Goal: Find contact information: Obtain details needed to contact an individual or organization

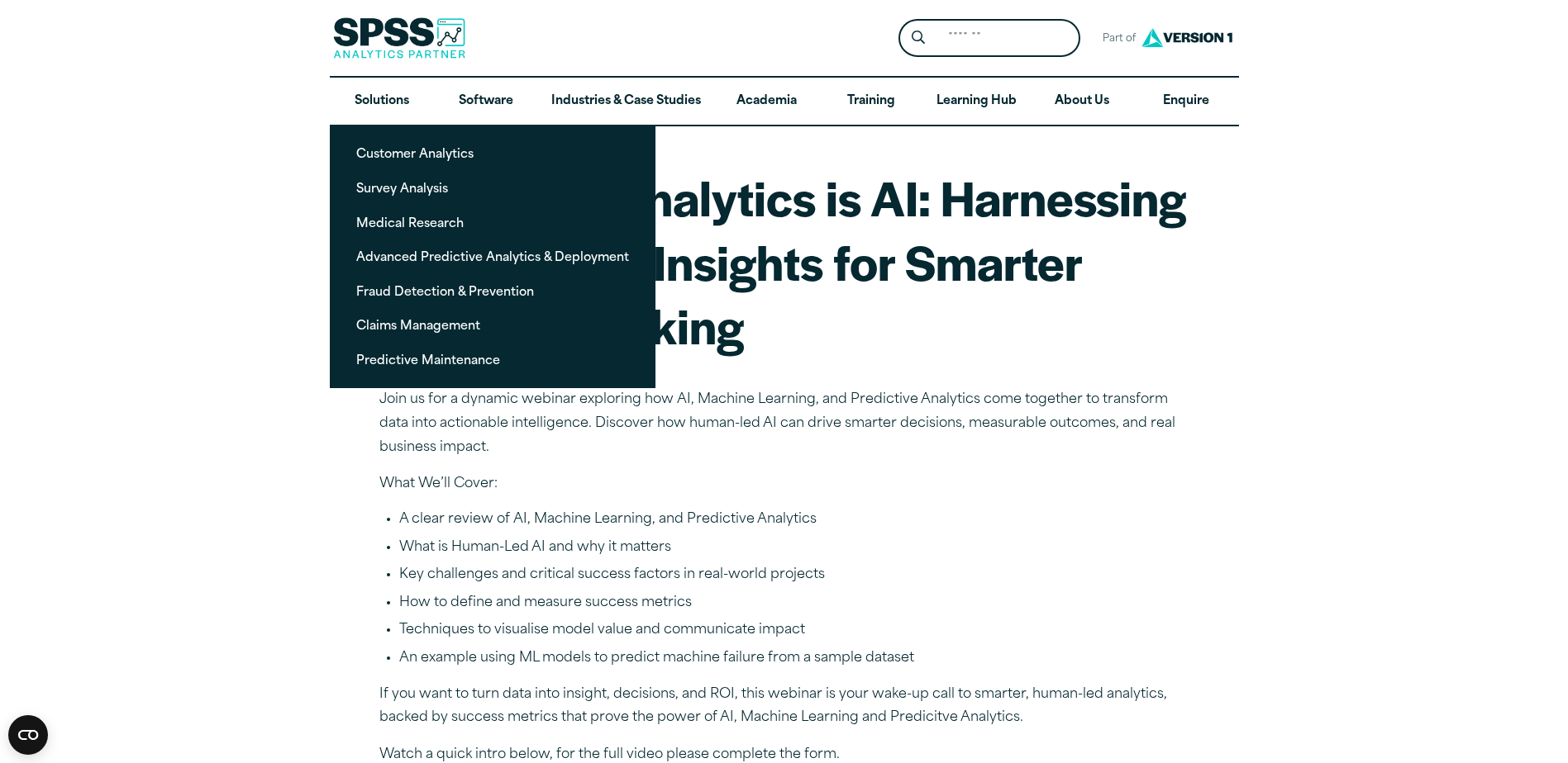
click at [1170, 538] on li "What is Human-Led AI and why it matters" at bounding box center [794, 548] width 790 height 21
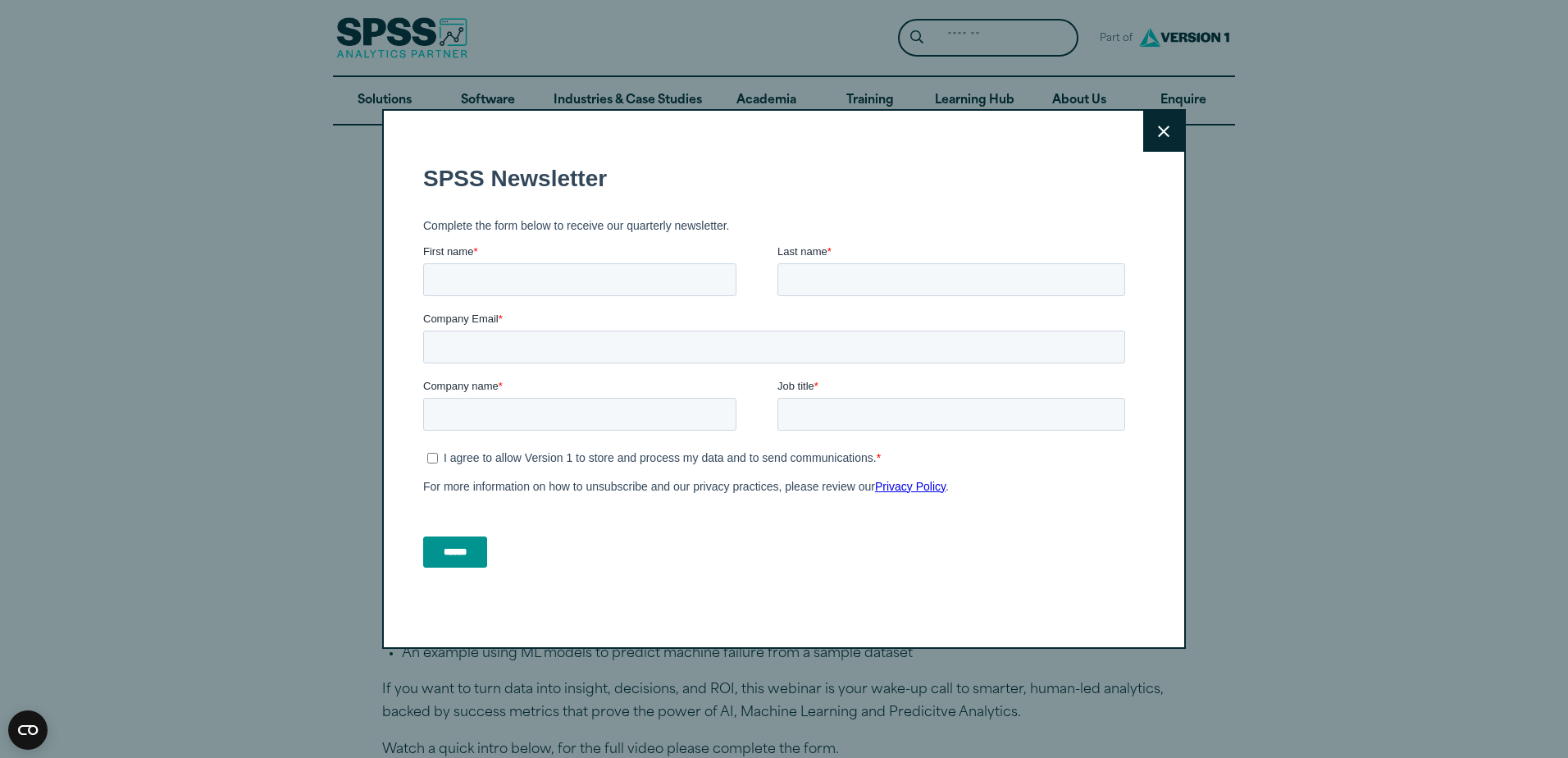
click at [1165, 138] on button "Close" at bounding box center [1164, 131] width 41 height 41
click at [1158, 127] on icon at bounding box center [1164, 131] width 12 height 12
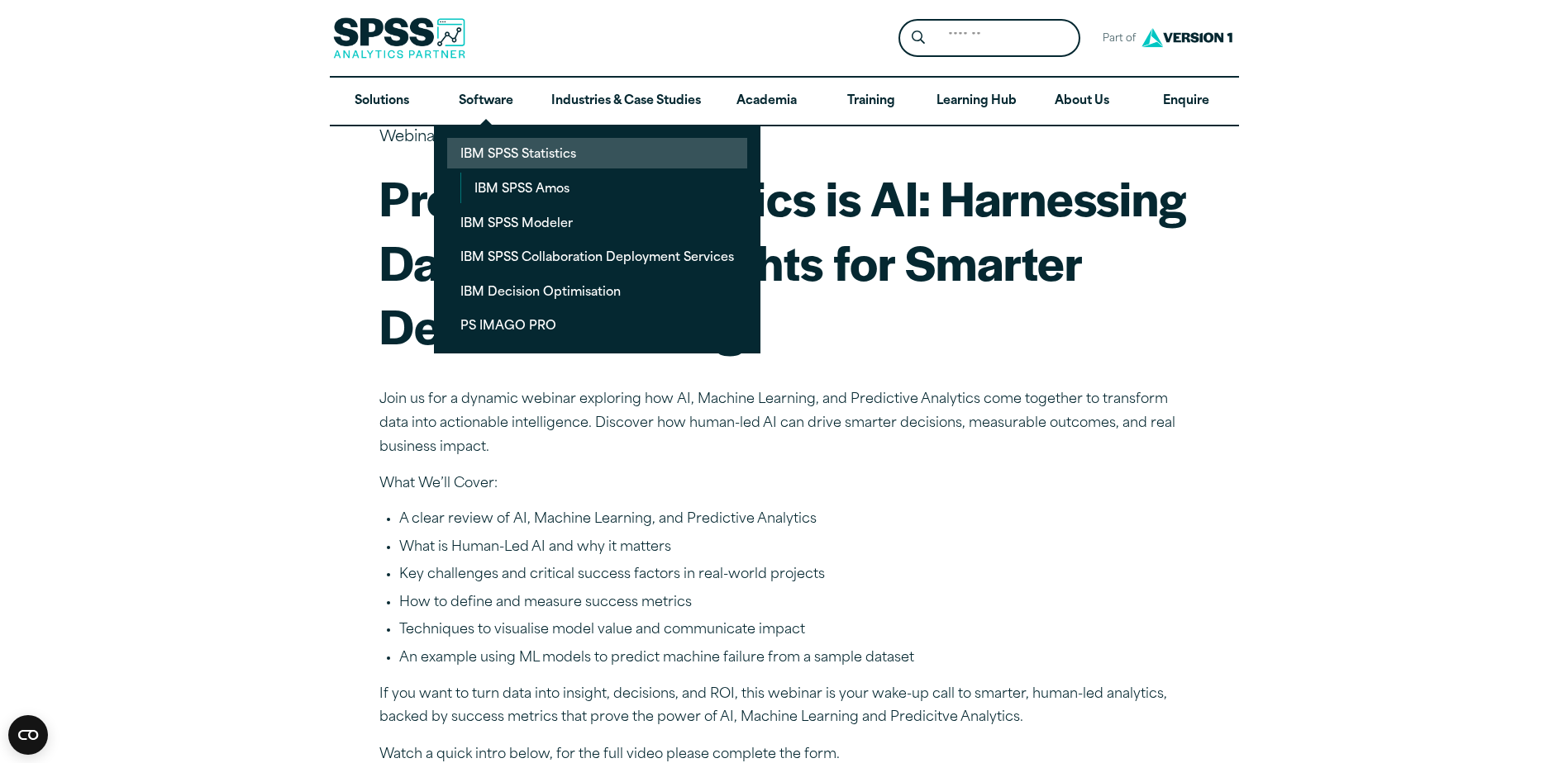
click at [544, 156] on link "IBM SPSS Statistics" at bounding box center [597, 153] width 300 height 30
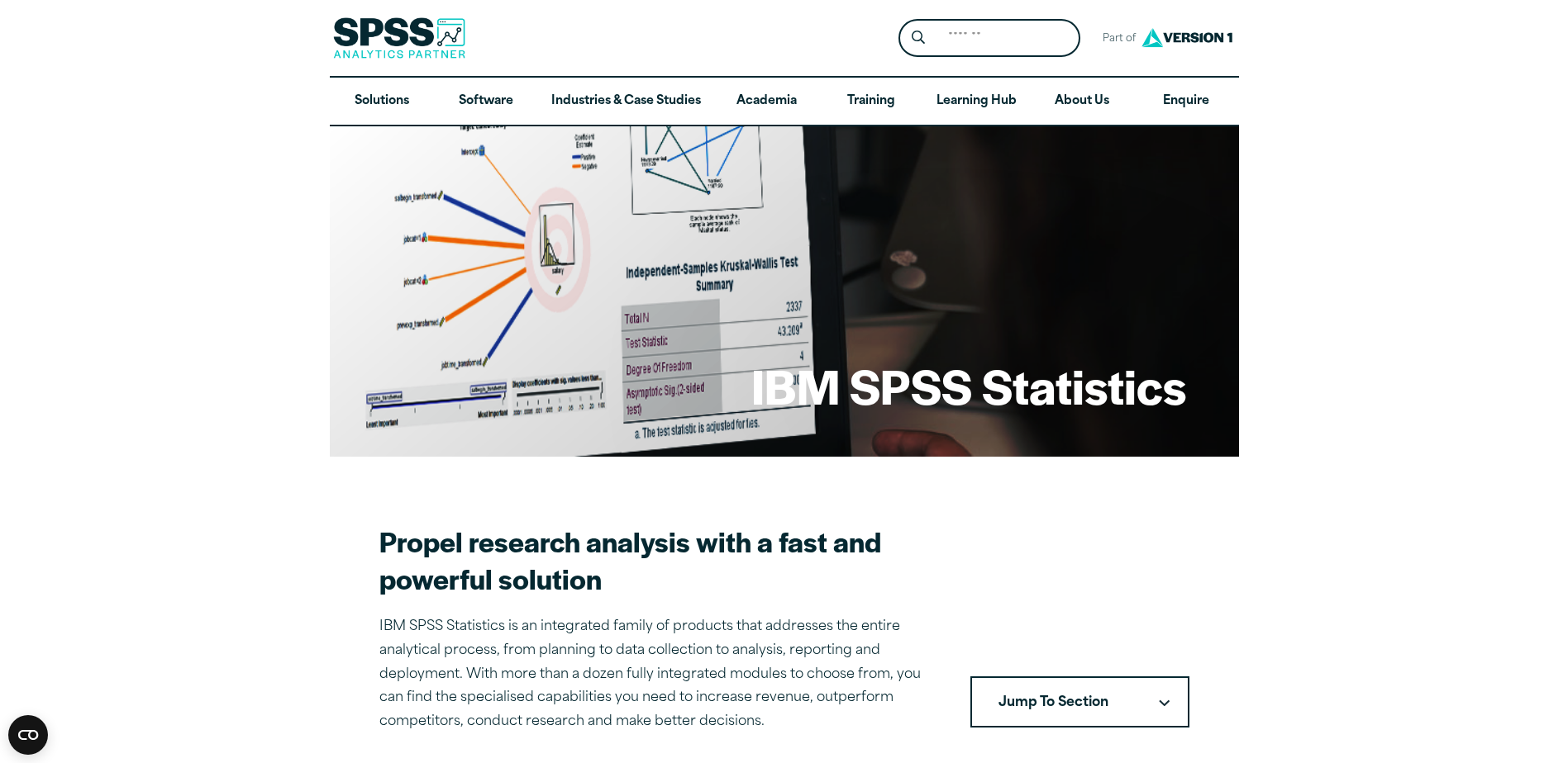
click at [719, 382] on div "IBM SPSS Statistics" at bounding box center [784, 290] width 909 height 330
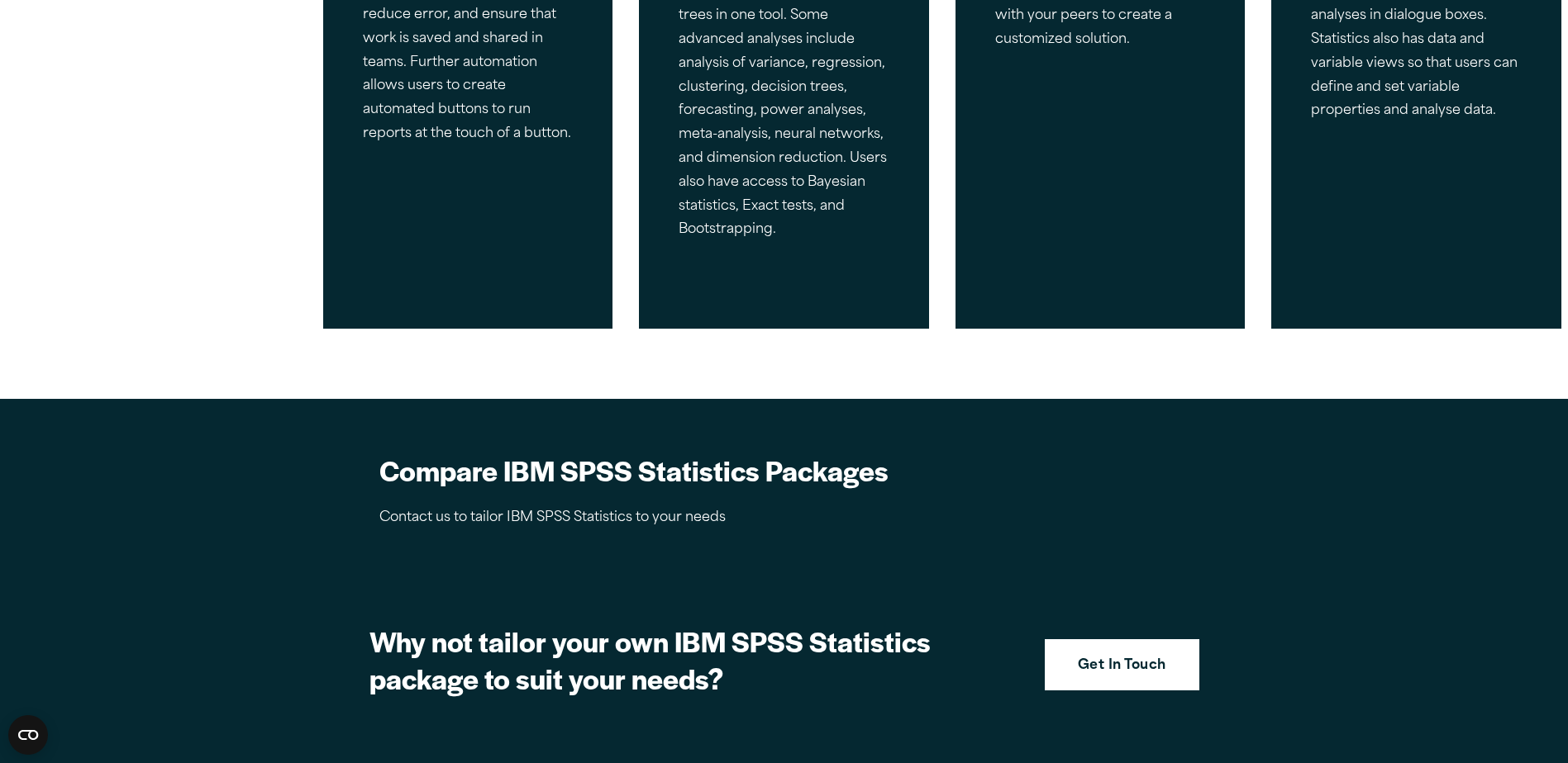
scroll to position [1405, 0]
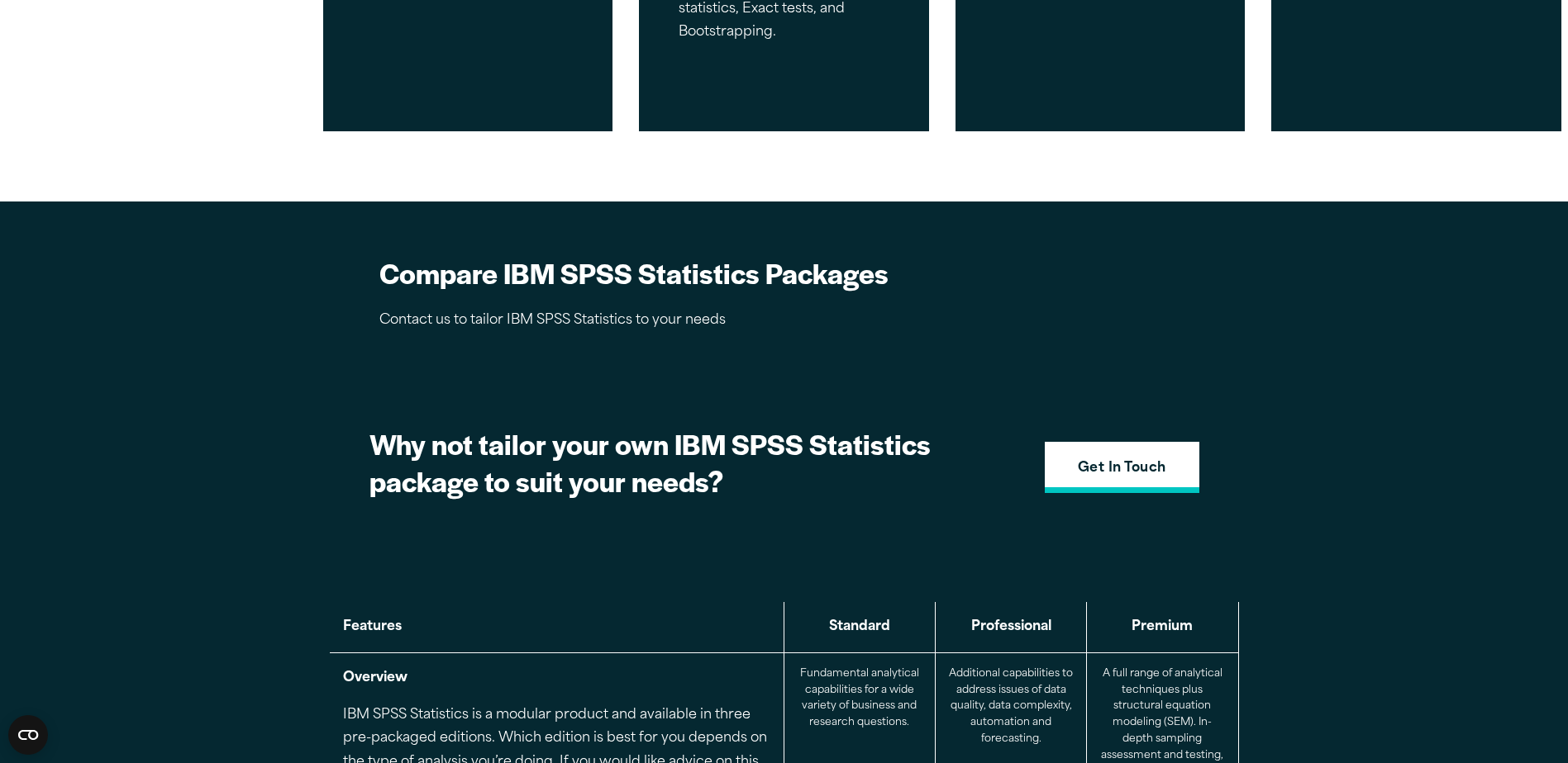
click at [1093, 474] on strong "Get In Touch" at bounding box center [1122, 469] width 88 height 21
